Goal: Information Seeking & Learning: Find specific fact

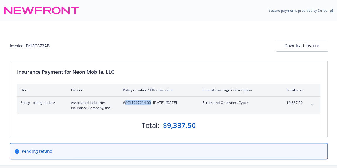
drag, startPoint x: 150, startPoint y: 103, endPoint x: 125, endPoint y: 103, distance: 24.9
click at [125, 103] on span "#ACL1267214 00 - [DATE]-[DATE]" at bounding box center [158, 102] width 70 height 5
copy span "ACL1267214 00"
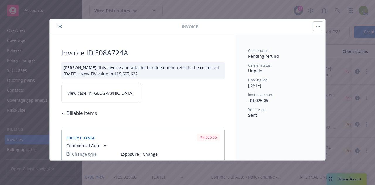
click at [59, 25] on icon "close" at bounding box center [60, 27] width 4 height 4
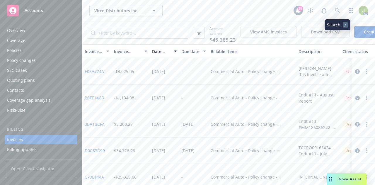
click at [335, 11] on icon at bounding box center [337, 10] width 5 height 5
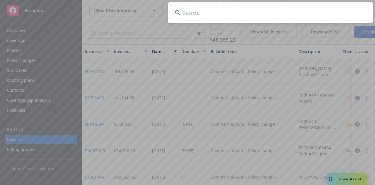
click at [239, 10] on input at bounding box center [270, 12] width 205 height 21
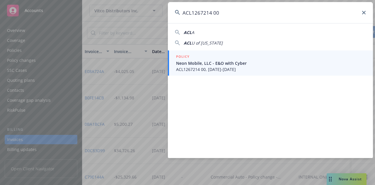
type input "ACL1267214 00"
click at [186, 58] on h5 "POLICY" at bounding box center [182, 57] width 13 height 6
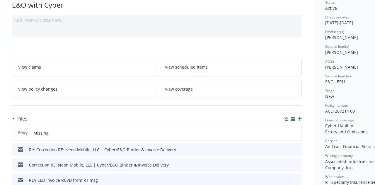
scroll to position [12, 0]
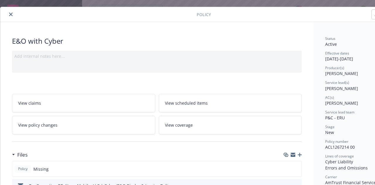
click at [11, 15] on icon "close" at bounding box center [11, 15] width 4 height 4
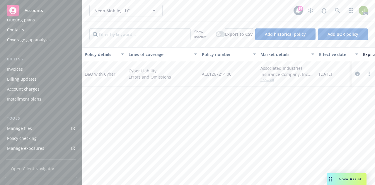
scroll to position [61, 0]
click at [31, 129] on div "Manage files" at bounding box center [19, 127] width 25 height 9
click at [337, 9] on icon at bounding box center [337, 10] width 5 height 5
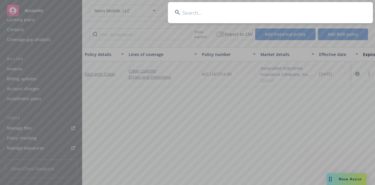
click at [313, 11] on input at bounding box center [270, 12] width 205 height 21
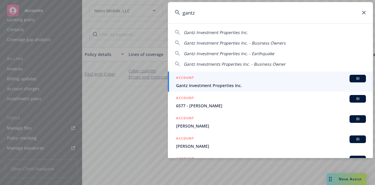
type input "gantz"
click at [238, 82] on span "Gantz Investment Properties Inc." at bounding box center [271, 85] width 190 height 6
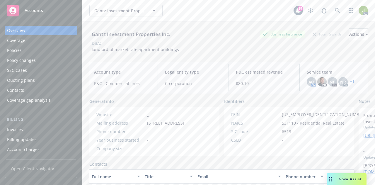
click at [16, 130] on div "Invoices" at bounding box center [15, 129] width 16 height 9
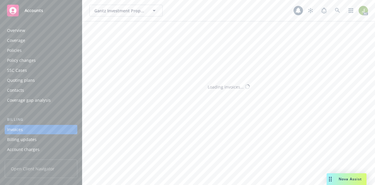
scroll to position [28, 0]
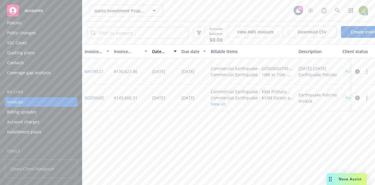
click at [35, 25] on div "Policies" at bounding box center [41, 22] width 68 height 9
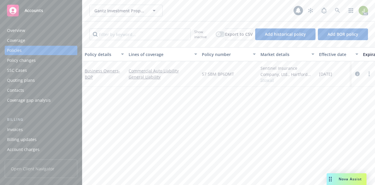
click at [52, 31] on div "Overview" at bounding box center [41, 30] width 68 height 9
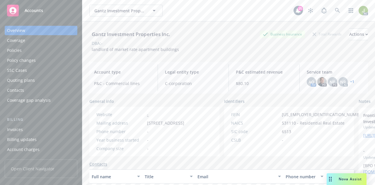
click at [350, 82] on link "+ 1" at bounding box center [352, 82] width 4 height 4
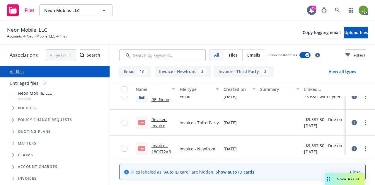
scroll to position [50, 0]
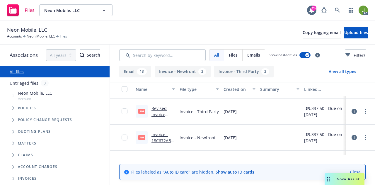
click at [161, 116] on link "Revised Invoice from RT .PDF" at bounding box center [159, 117] width 16 height 24
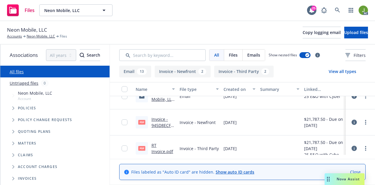
scroll to position [171, 0]
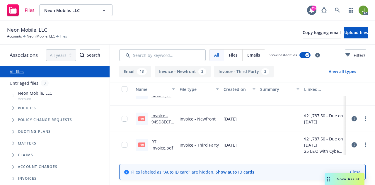
click at [161, 144] on link "RT Invoice.pdf" at bounding box center [162, 145] width 22 height 12
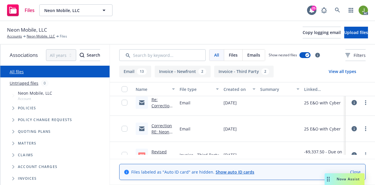
scroll to position [0, 0]
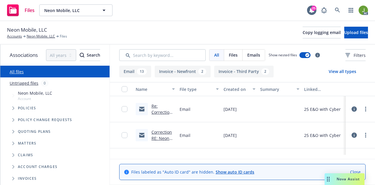
click at [160, 112] on link "Re: Correction RE: Neon Mobile, LLC | Cyber/E&O Binder & Invoice Delivery" at bounding box center [162, 130] width 23 height 55
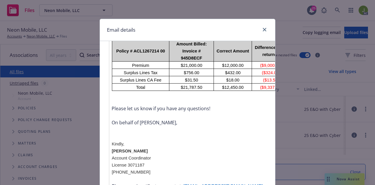
scroll to position [210, 0]
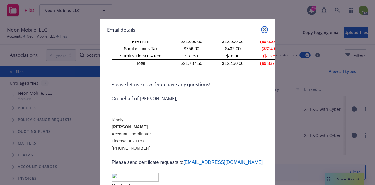
click at [263, 31] on icon "close" at bounding box center [265, 30] width 4 height 4
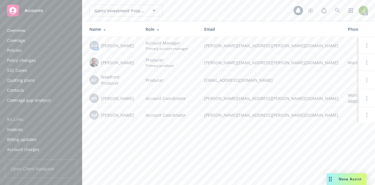
scroll to position [196, 0]
